Goal: Task Accomplishment & Management: Manage account settings

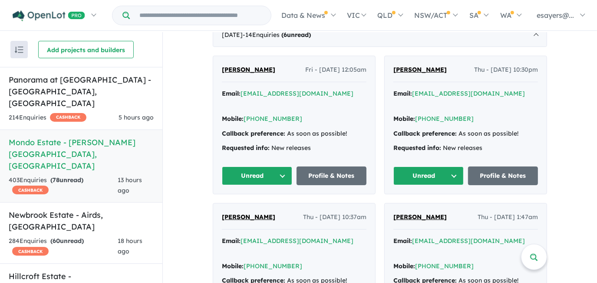
scroll to position [355, 0]
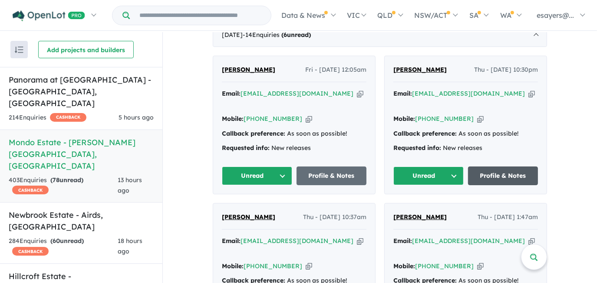
click at [510, 170] on link "Profile & Notes" at bounding box center [503, 175] width 70 height 19
click at [435, 168] on button "Unread" at bounding box center [429, 175] width 70 height 19
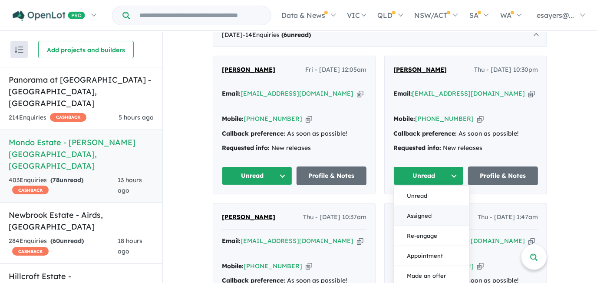
click at [428, 211] on button "Assigned" at bounding box center [432, 216] width 76 height 20
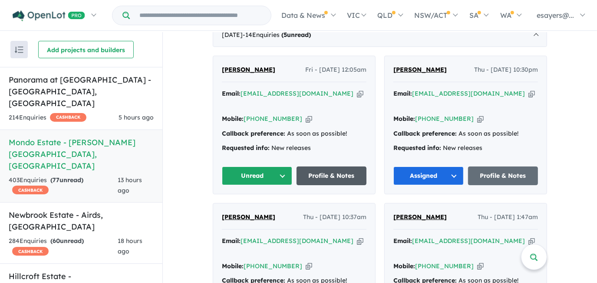
click at [302, 166] on link "Profile & Notes" at bounding box center [332, 175] width 70 height 19
click at [306, 114] on icon "button" at bounding box center [309, 118] width 7 height 9
drag, startPoint x: 261, startPoint y: 169, endPoint x: 264, endPoint y: 178, distance: 9.2
click at [261, 169] on button "Unread" at bounding box center [257, 175] width 70 height 19
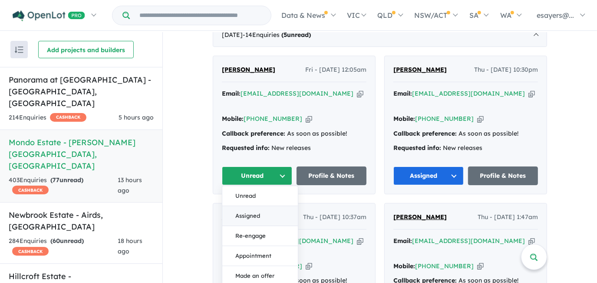
click at [261, 214] on button "Assigned" at bounding box center [260, 216] width 76 height 20
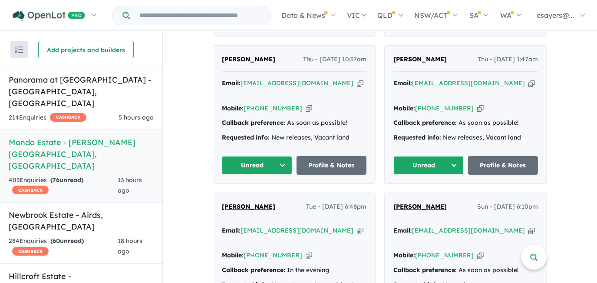
scroll to position [553, 0]
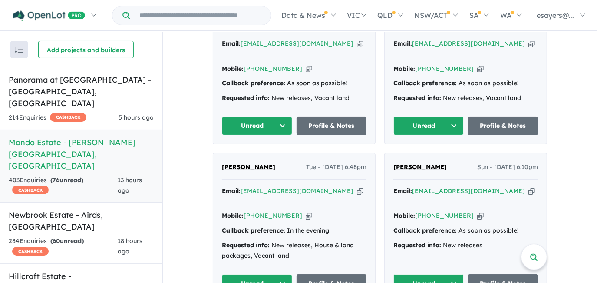
click at [264, 274] on button "Unread" at bounding box center [257, 283] width 70 height 19
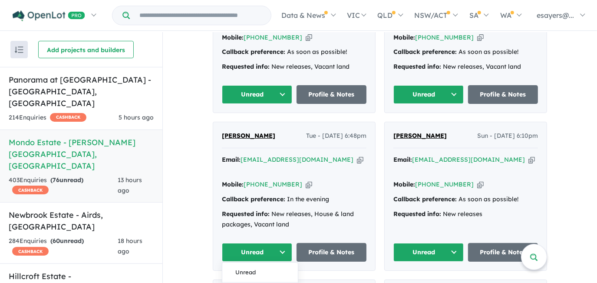
scroll to position [632, 0]
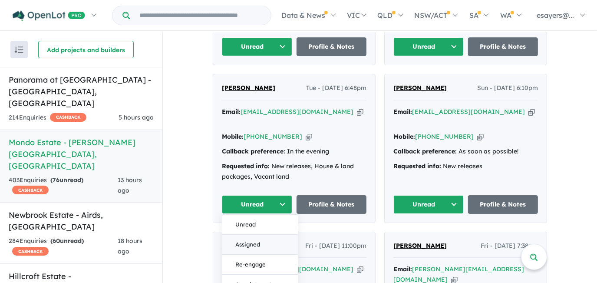
click at [263, 235] on button "Assigned" at bounding box center [260, 245] width 76 height 20
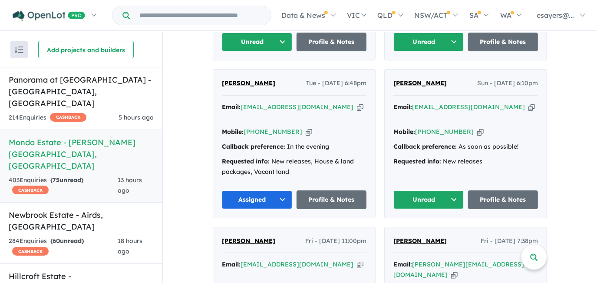
scroll to position [592, 0]
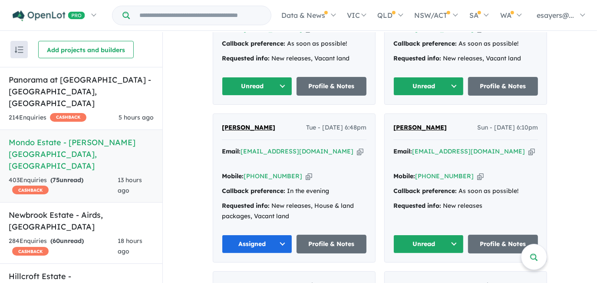
click at [417, 235] on button "Unread" at bounding box center [429, 244] width 70 height 19
click at [425, 274] on button "Assigned" at bounding box center [432, 284] width 76 height 20
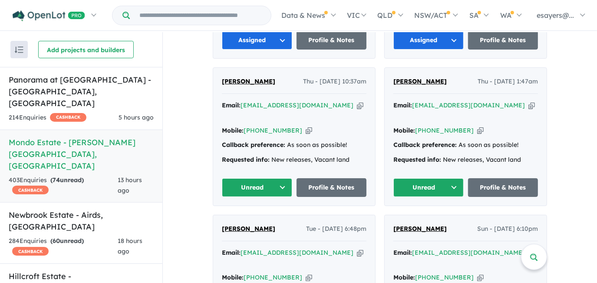
scroll to position [474, 0]
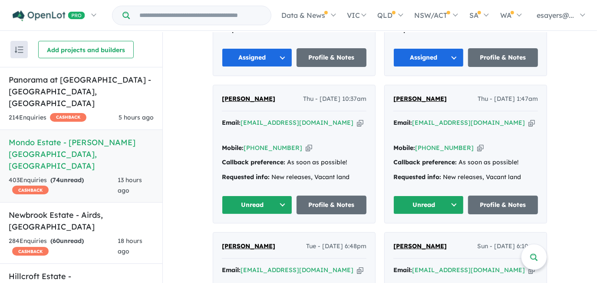
click at [421, 196] on button "Unread" at bounding box center [429, 205] width 70 height 19
click at [424, 235] on button "Assigned" at bounding box center [432, 245] width 76 height 20
click at [234, 196] on button "Unread" at bounding box center [257, 205] width 70 height 19
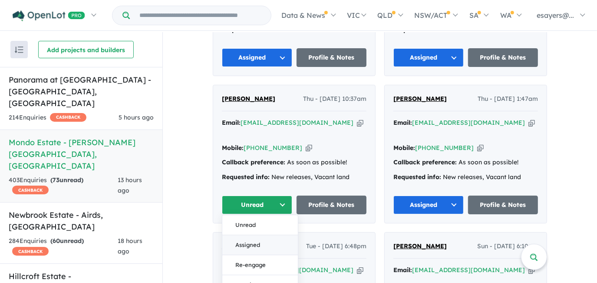
click at [246, 235] on button "Assigned" at bounding box center [260, 245] width 76 height 20
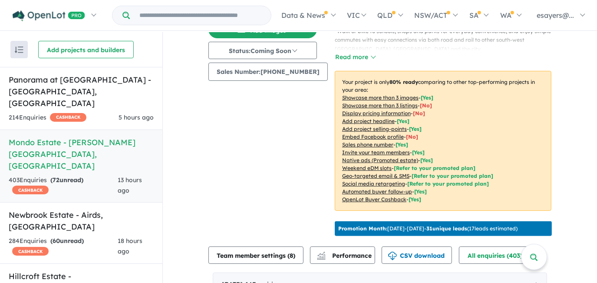
scroll to position [0, 0]
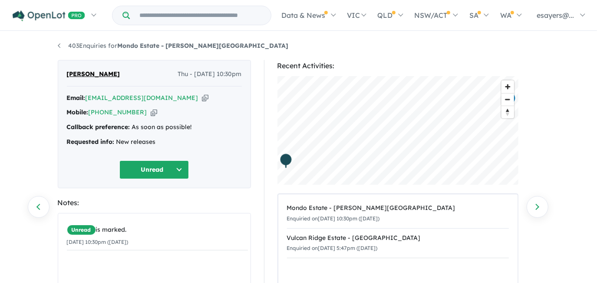
click at [202, 97] on icon "button" at bounding box center [205, 97] width 7 height 9
click at [202, 98] on icon "button" at bounding box center [205, 97] width 7 height 9
